Goal: Find specific page/section: Locate a particular part of the current website

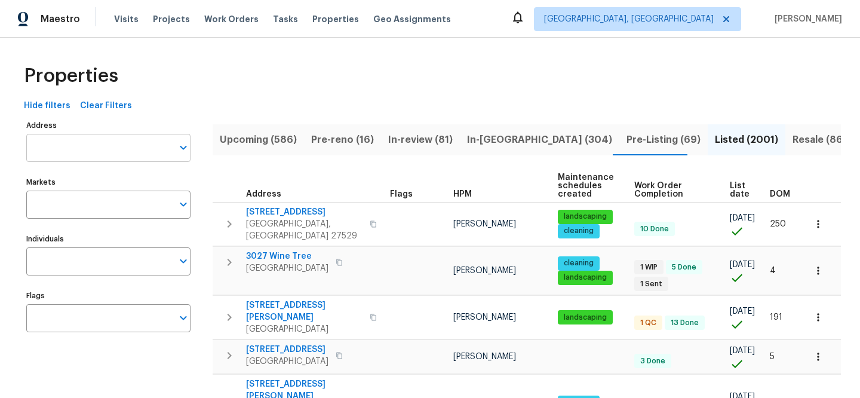
click at [148, 139] on input "Address" at bounding box center [99, 148] width 146 height 28
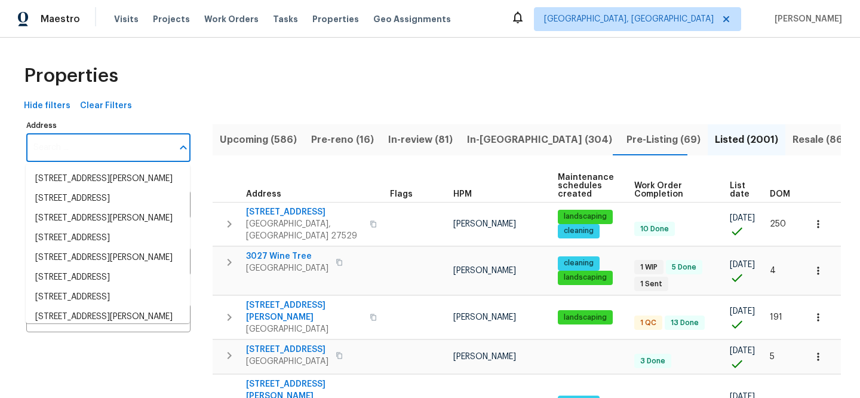
paste input "[STREET_ADDRESS]"
type input "[STREET_ADDRESS]"
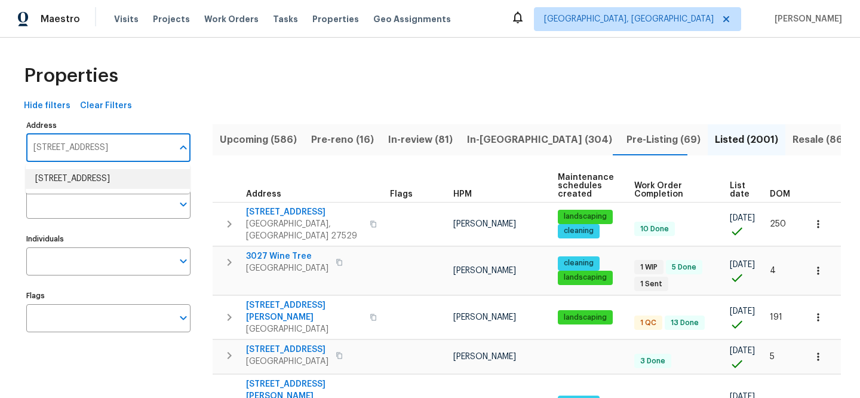
click at [140, 182] on li "[STREET_ADDRESS]" at bounding box center [108, 179] width 164 height 20
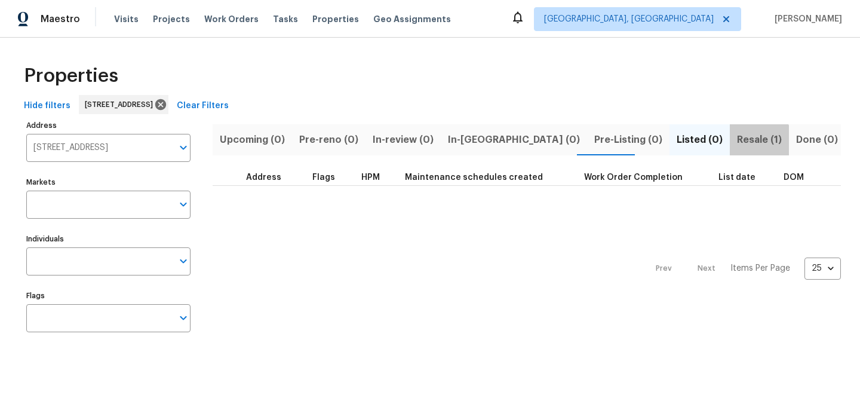
click at [737, 142] on span "Resale (1)" at bounding box center [759, 139] width 45 height 17
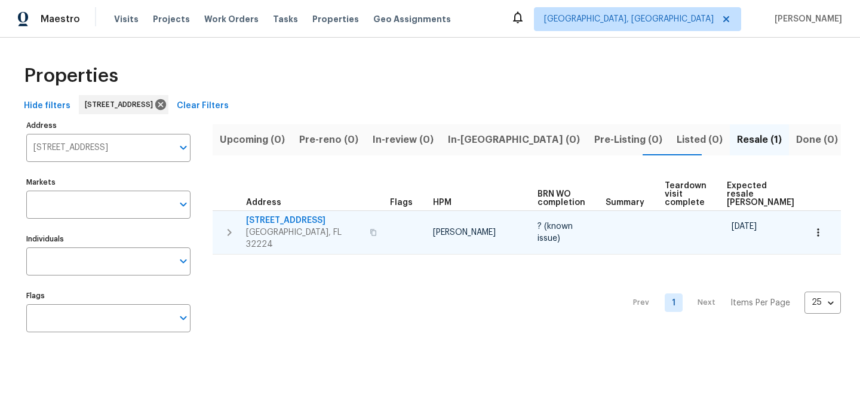
click at [296, 220] on span "[STREET_ADDRESS]" at bounding box center [304, 220] width 116 height 12
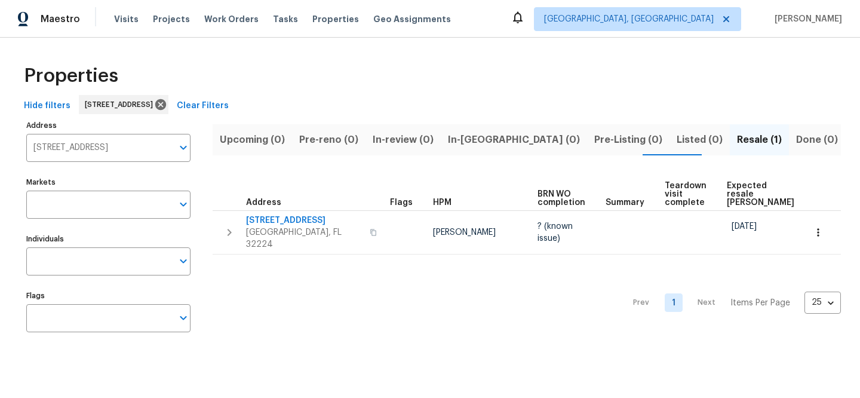
click at [229, 100] on span "Clear Filters" at bounding box center [203, 106] width 52 height 15
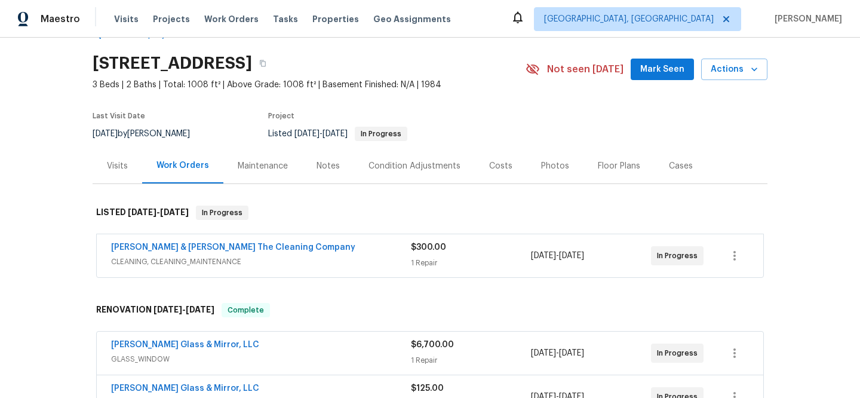
scroll to position [103, 0]
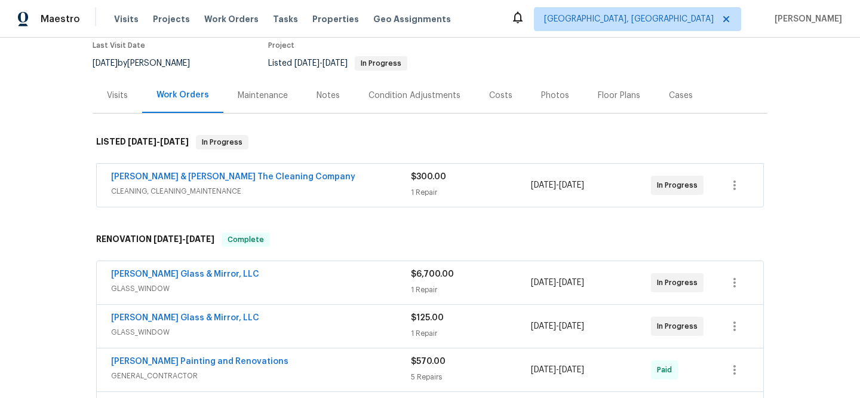
click at [349, 326] on span "GLASS_WINDOW" at bounding box center [261, 332] width 300 height 12
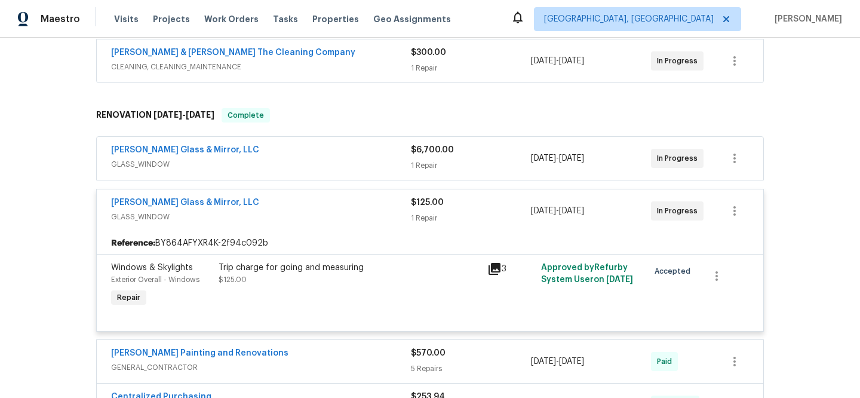
scroll to position [276, 0]
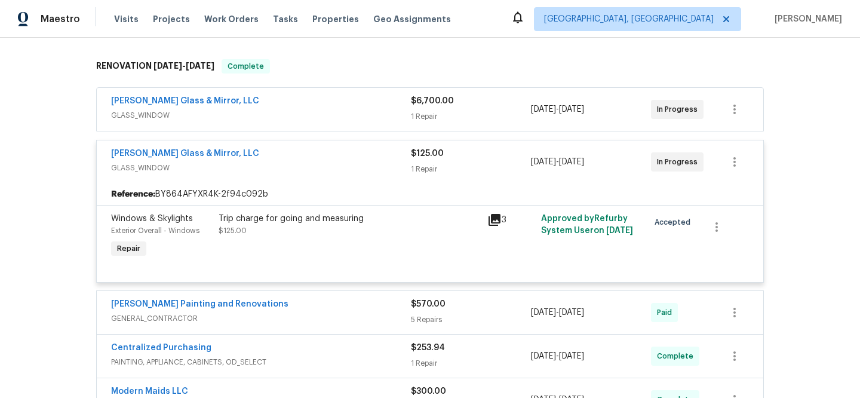
click at [291, 152] on div "[PERSON_NAME] Glass & Mirror, LLC" at bounding box center [261, 155] width 300 height 14
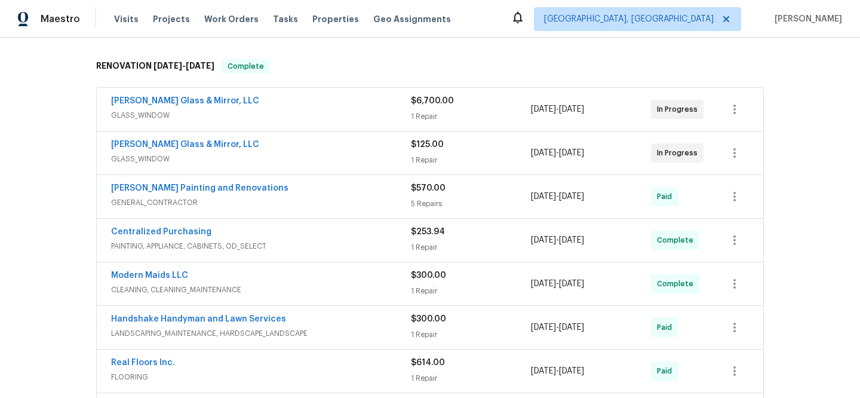
click at [309, 113] on span "GLASS_WINDOW" at bounding box center [261, 115] width 300 height 12
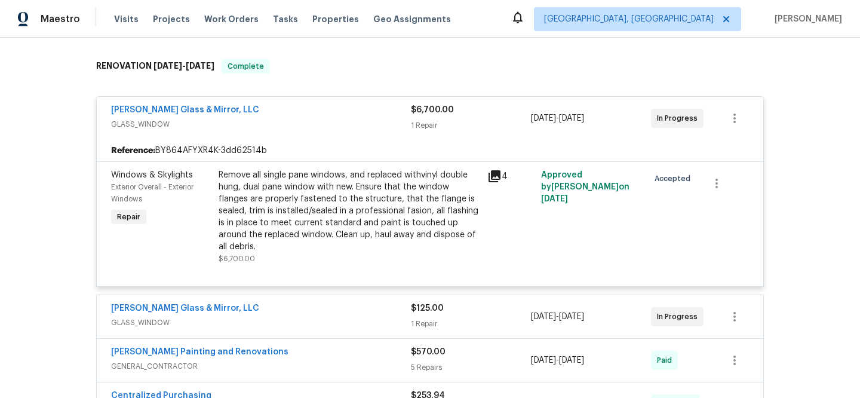
click at [309, 113] on div "[PERSON_NAME] Glass & Mirror, LLC" at bounding box center [261, 111] width 300 height 14
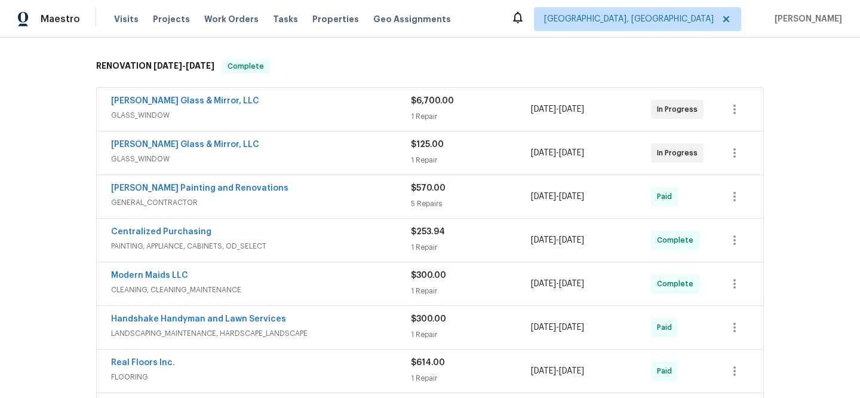
scroll to position [181, 0]
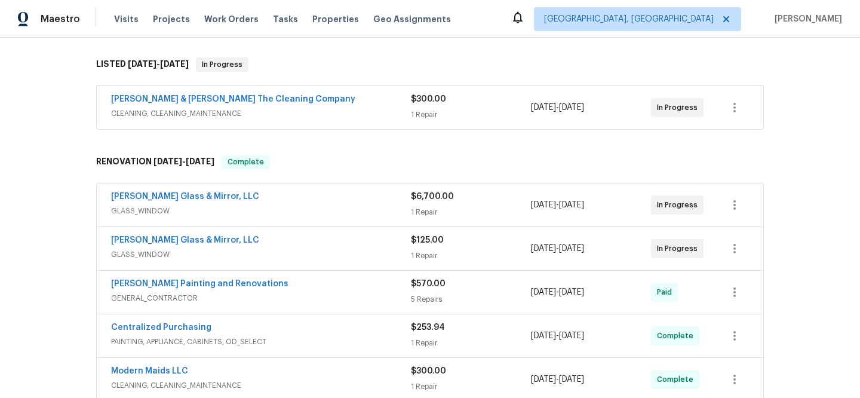
click at [330, 115] on span "CLEANING, CLEANING_MAINTENANCE" at bounding box center [261, 113] width 300 height 12
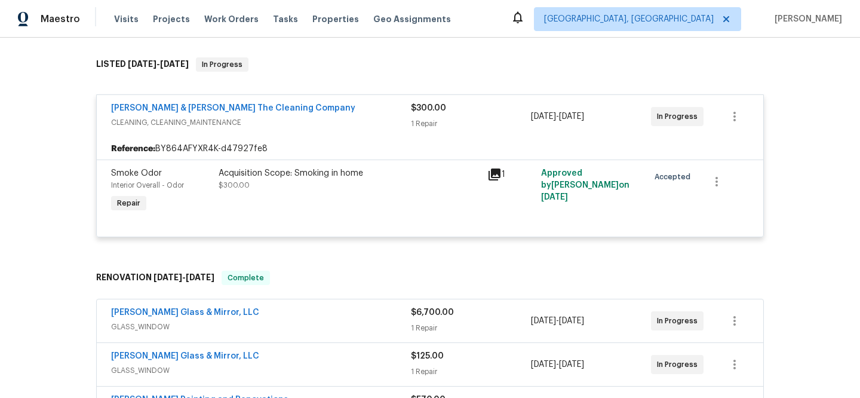
click at [488, 173] on icon at bounding box center [494, 174] width 12 height 12
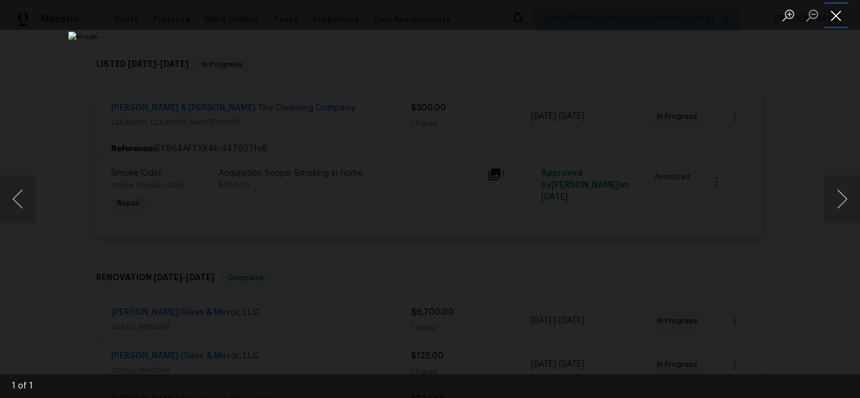
click at [836, 18] on button "Close lightbox" at bounding box center [836, 15] width 24 height 21
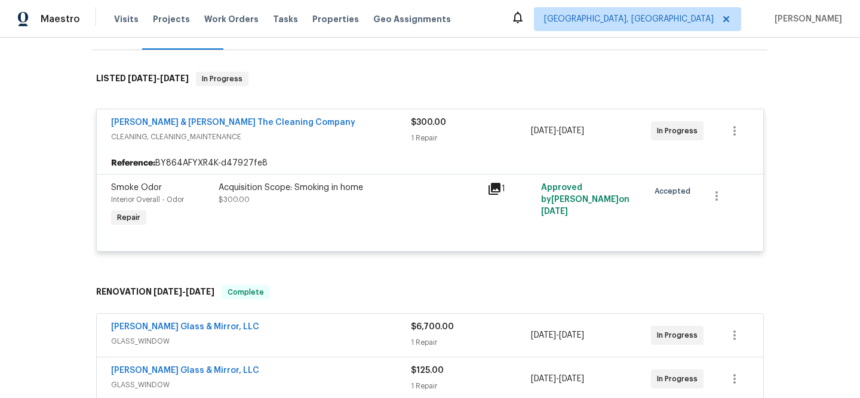
scroll to position [166, 0]
